Goal: Information Seeking & Learning: Understand process/instructions

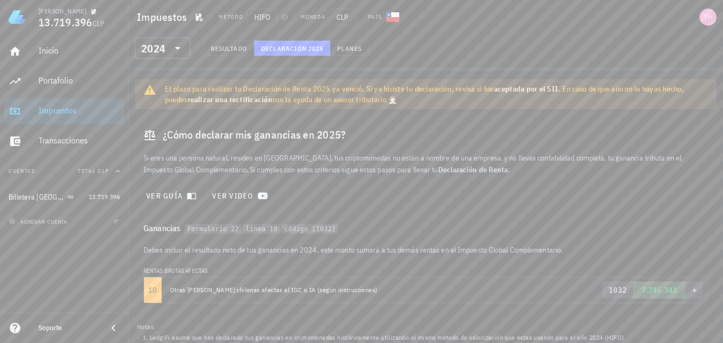
scroll to position [61, 0]
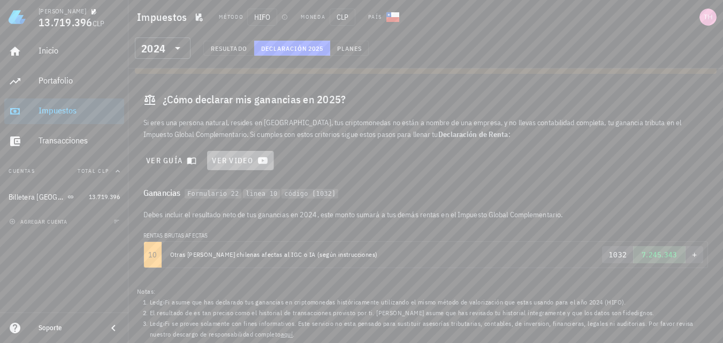
click at [233, 156] on link "ver video" at bounding box center [240, 160] width 66 height 19
click at [175, 160] on span "ver guía" at bounding box center [172, 161] width 53 height 10
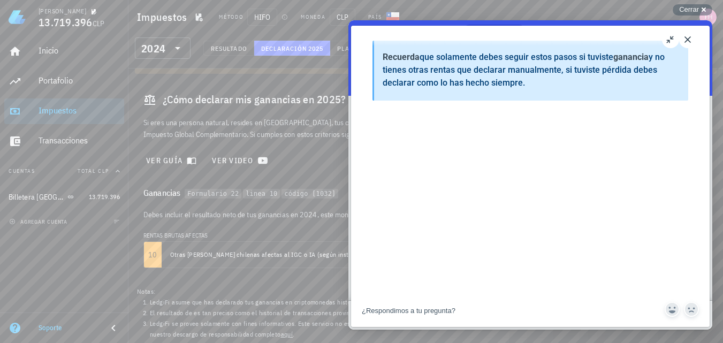
scroll to position [153, 0]
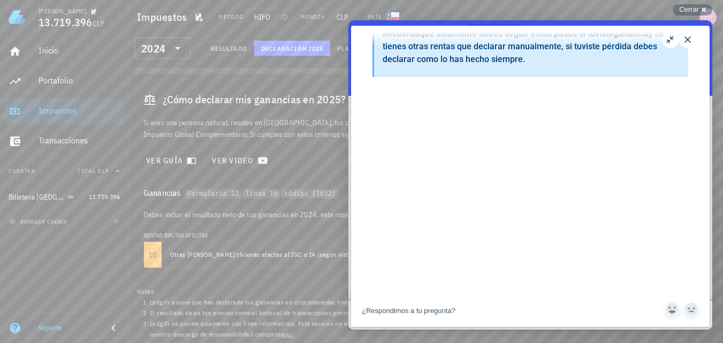
click at [689, 43] on button "Close" at bounding box center [687, 39] width 17 height 17
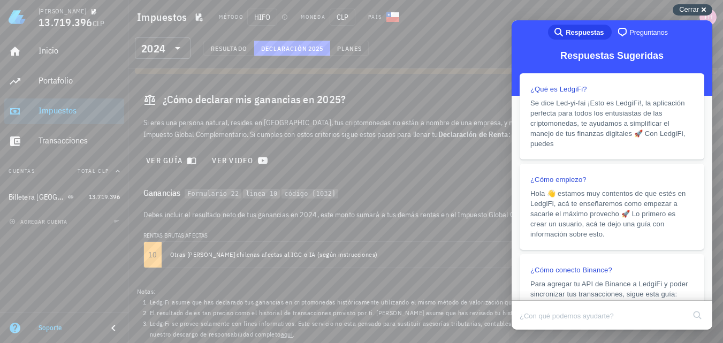
click at [698, 9] on span "Cerrar" at bounding box center [689, 9] width 20 height 8
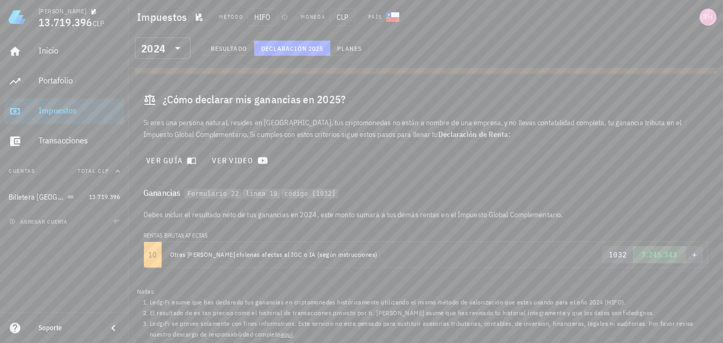
scroll to position [0, 0]
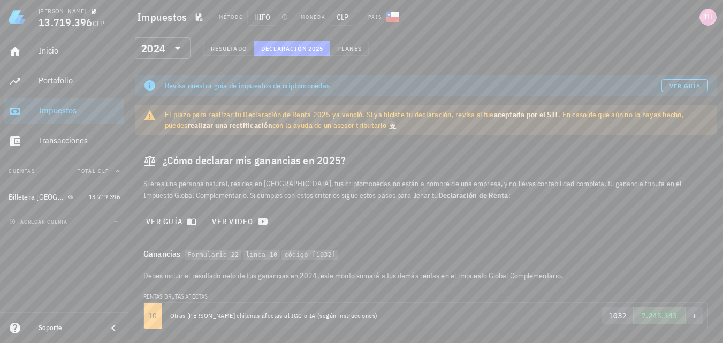
click at [221, 40] on div "​ 2024 Resultado Declaración 2025 Planes" at bounding box center [426, 51] width 590 height 28
click at [220, 46] on span "Resultado" at bounding box center [228, 48] width 37 height 8
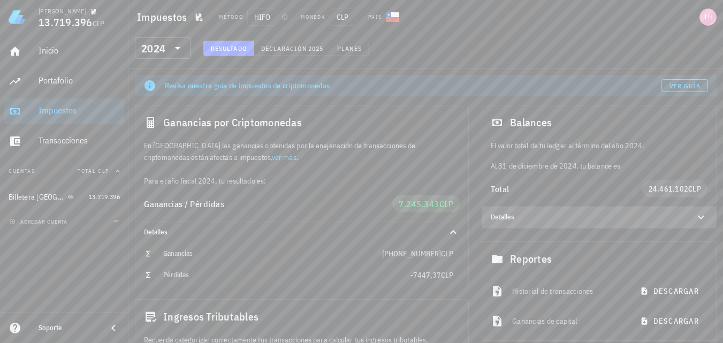
click at [701, 216] on icon at bounding box center [701, 217] width 13 height 13
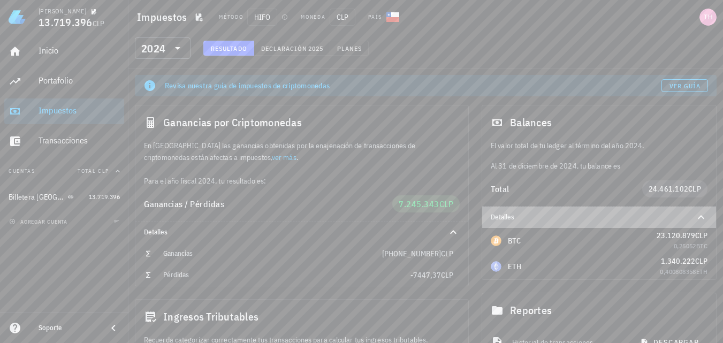
click at [701, 216] on icon at bounding box center [701, 217] width 6 height 4
